Goal: Transaction & Acquisition: Book appointment/travel/reservation

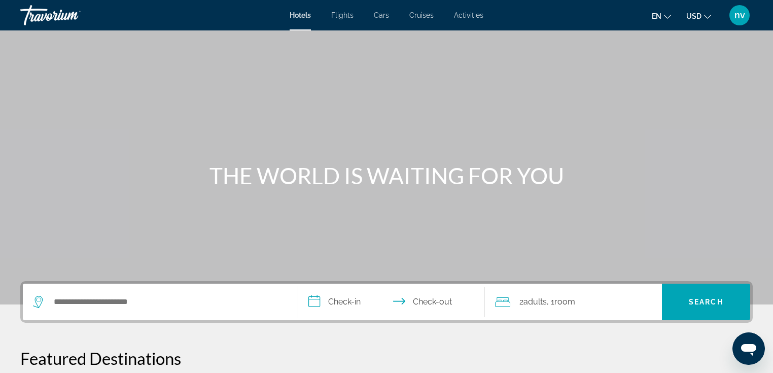
click at [56, 15] on div "Travorium" at bounding box center [70, 15] width 101 height 26
click at [738, 17] on span "nv" at bounding box center [739, 15] width 11 height 10
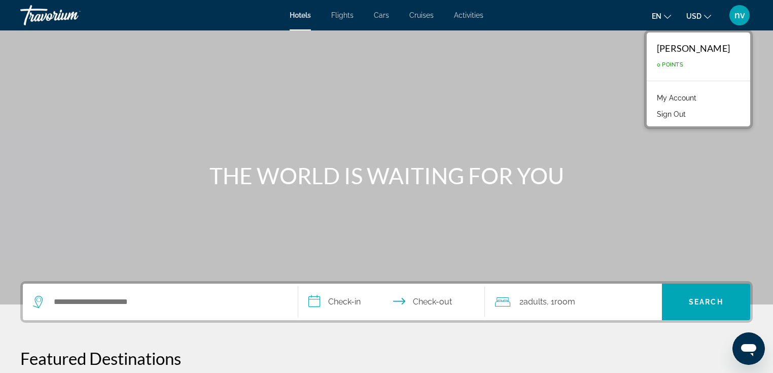
click at [684, 98] on link "My Account" at bounding box center [677, 97] width 50 height 13
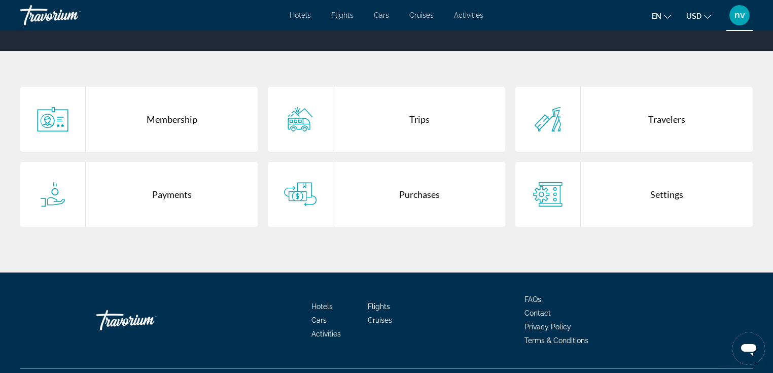
scroll to position [189, 0]
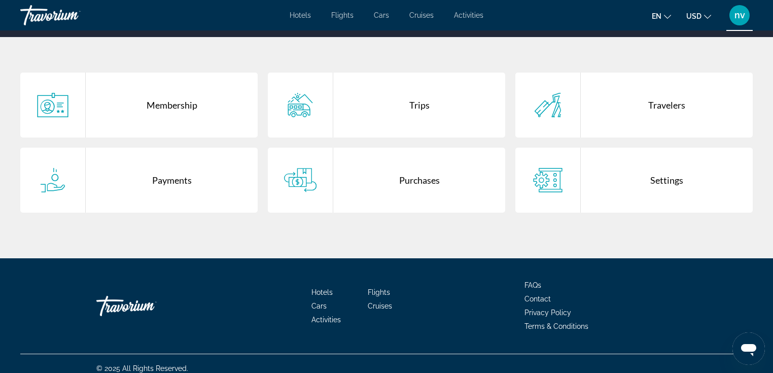
click at [165, 99] on div "Membership" at bounding box center [172, 105] width 172 height 65
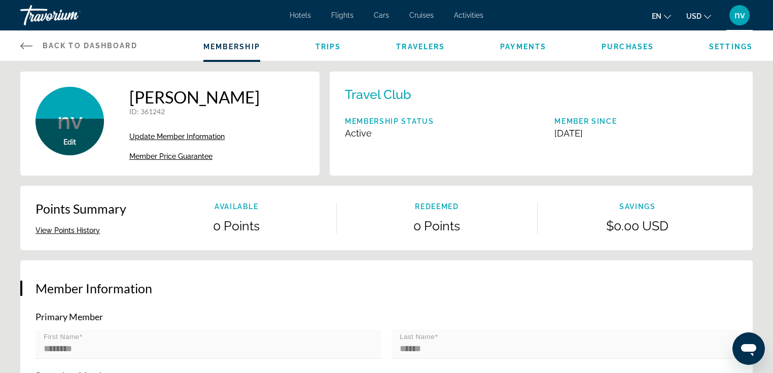
click at [305, 14] on span "Hotels" at bounding box center [300, 15] width 21 height 8
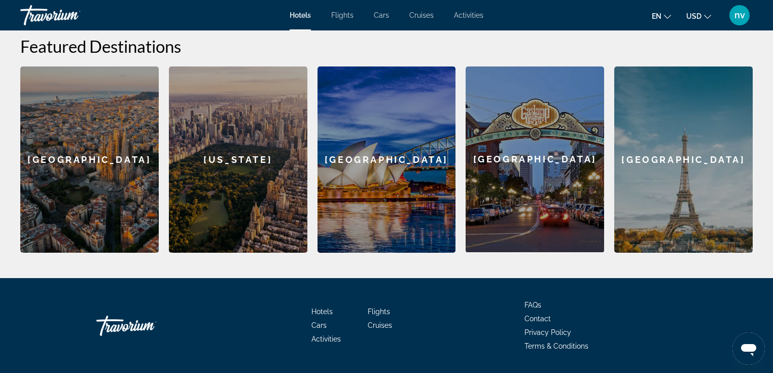
scroll to position [232, 0]
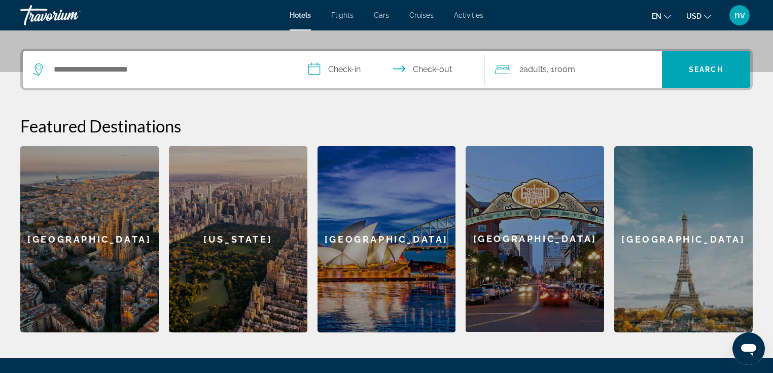
click at [101, 228] on div "[GEOGRAPHIC_DATA]" at bounding box center [89, 239] width 138 height 186
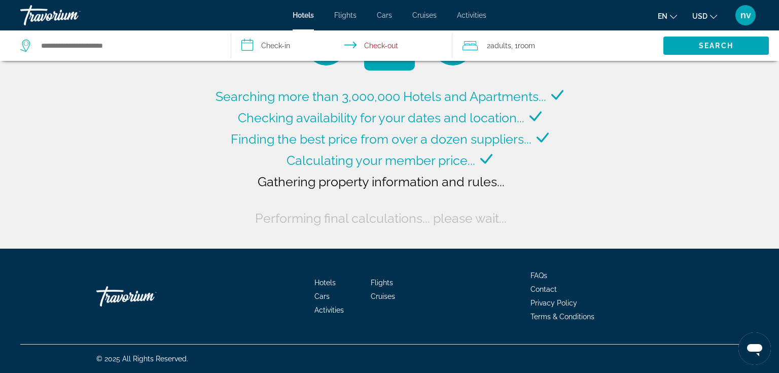
type input "**********"
